Goal: Task Accomplishment & Management: Use online tool/utility

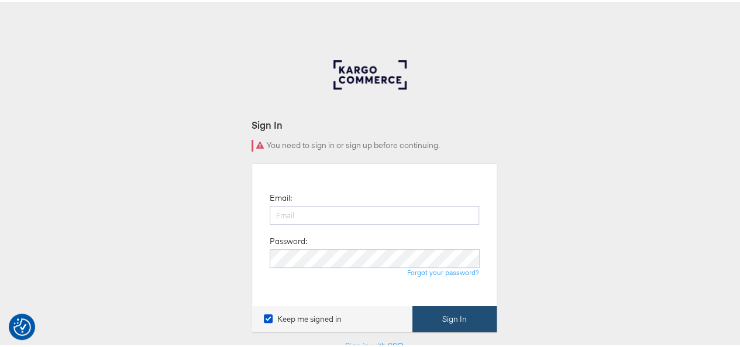
type input "abdul.mukadam@assemblyglobal.com"
click at [465, 318] on button "Sign In" at bounding box center [455, 317] width 84 height 26
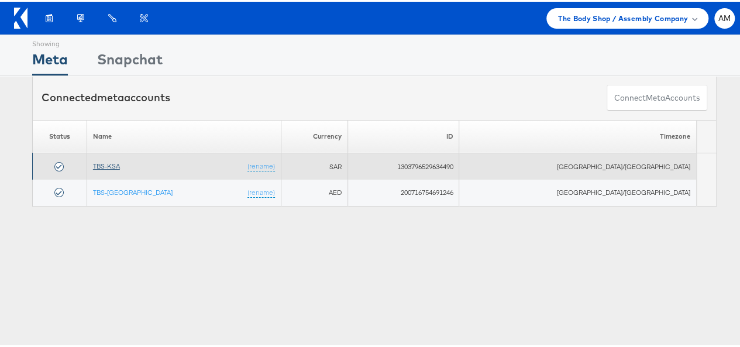
click at [120, 165] on link "TBS-KSA" at bounding box center [106, 164] width 27 height 9
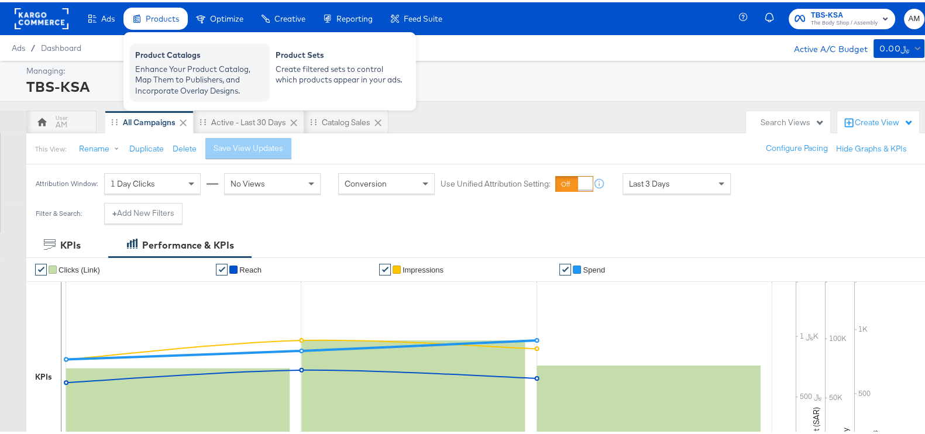
click at [171, 68] on div "Enhance Your Product Catalog, Map Them to Publishers, and Incorporate Overlay D…" at bounding box center [199, 77] width 129 height 33
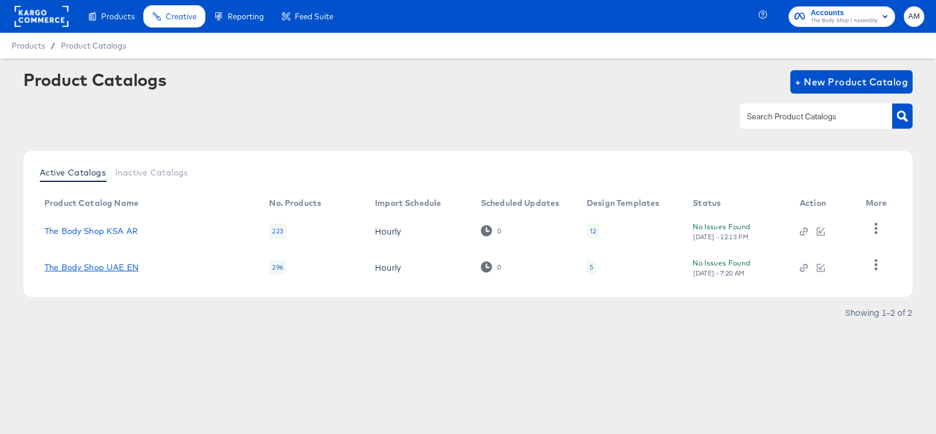
click at [112, 270] on link "The Body Shop UAE EN" at bounding box center [91, 267] width 94 height 9
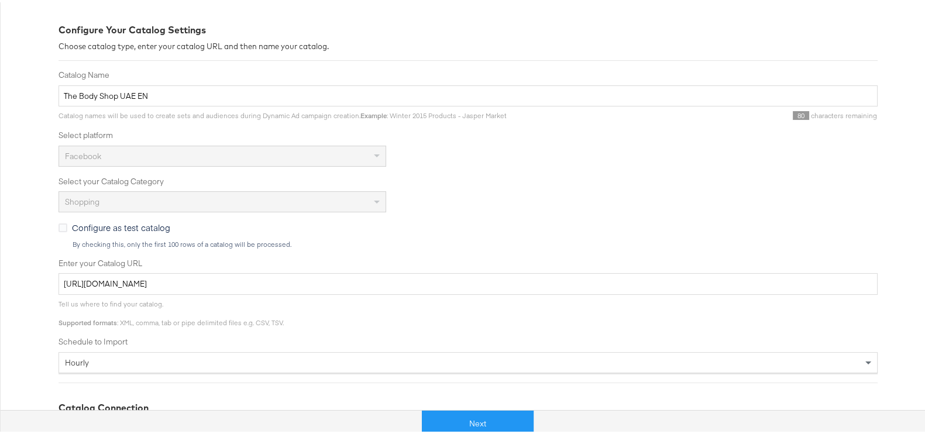
scroll to position [219, 0]
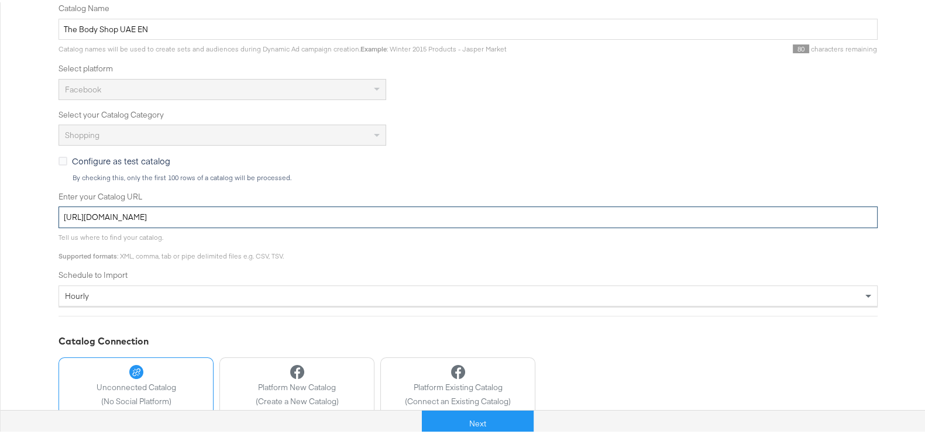
click at [370, 218] on input "https://thebodyshop.ae/en/amfeed/feed/download?id=14&file=UAE_EN.xml" at bounding box center [468, 215] width 819 height 22
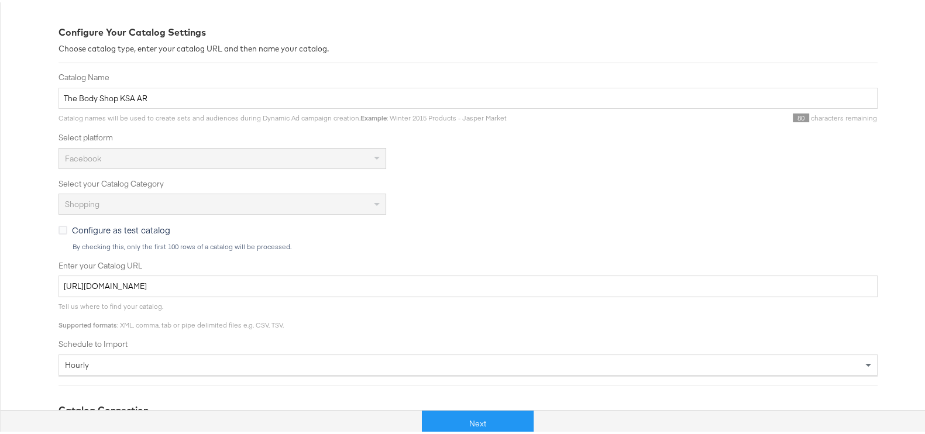
scroll to position [149, 0]
click at [273, 287] on input "[URL][DOMAIN_NAME]" at bounding box center [468, 285] width 819 height 22
